Goal: Task Accomplishment & Management: Manage account settings

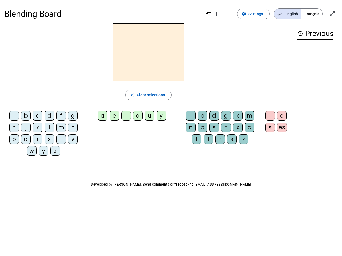
click at [217, 14] on mat-icon "add" at bounding box center [216, 14] width 6 height 6
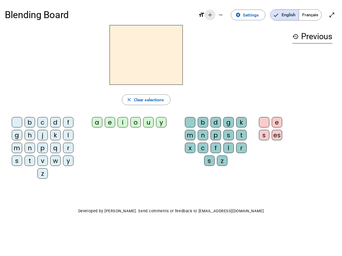
click at [227, 14] on div "Blending Board format_size add remove settings Settings English Français open_i…" at bounding box center [171, 15] width 332 height 20
click at [253, 14] on span "Settings" at bounding box center [251, 14] width 16 height 7
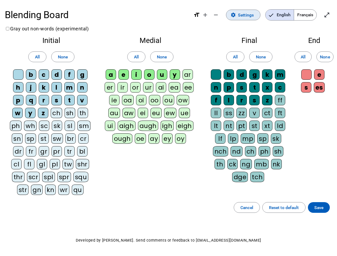
click at [287, 14] on span "English" at bounding box center [280, 15] width 28 height 11
click at [311, 14] on span "Français" at bounding box center [305, 15] width 22 height 11
click at [311, 14] on span "Français" at bounding box center [301, 15] width 30 height 11
click at [332, 14] on span "Enter full screen" at bounding box center [327, 15] width 13 height 13
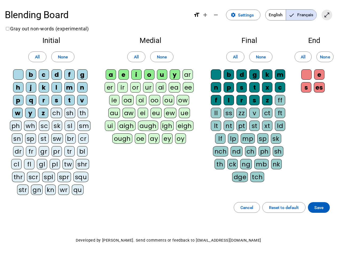
click at [148, 95] on letter-bubble "oi" at bounding box center [142, 101] width 13 height 13
click at [15, 117] on div "w" at bounding box center [17, 113] width 10 height 10
